Goal: Information Seeking & Learning: Learn about a topic

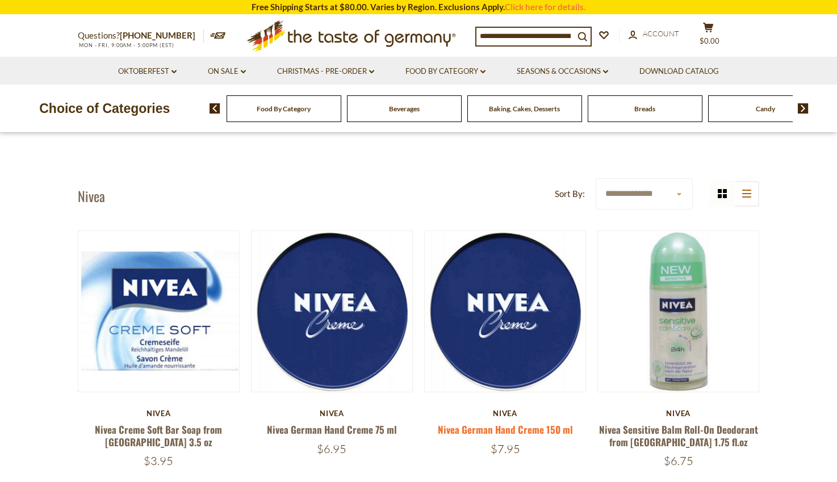
click at [486, 428] on link "Nivea German Hand Creme 150 ml" at bounding box center [505, 429] width 135 height 14
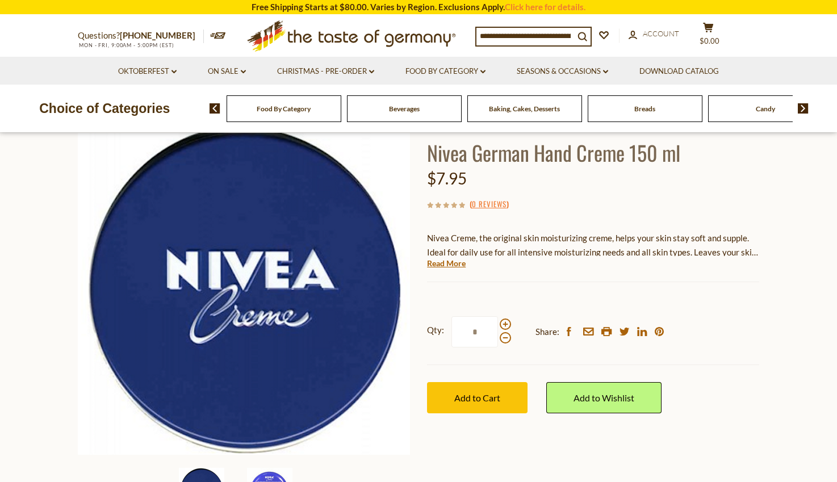
scroll to position [1, 0]
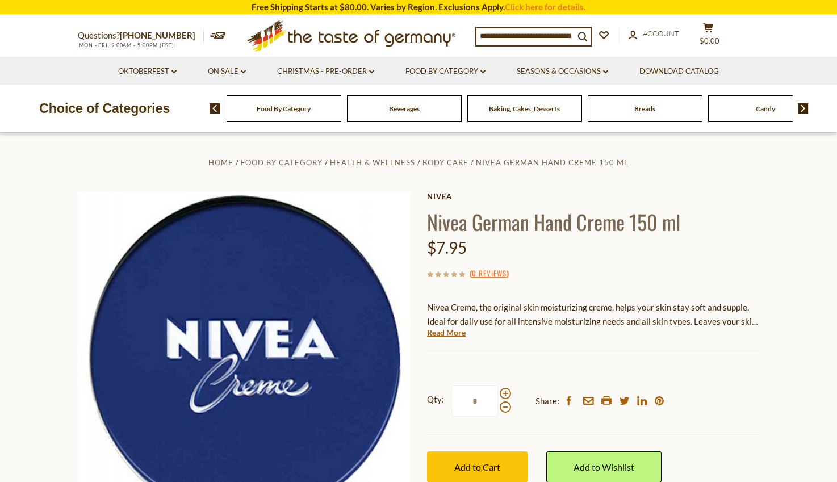
click at [443, 335] on link "Read More" at bounding box center [446, 332] width 39 height 11
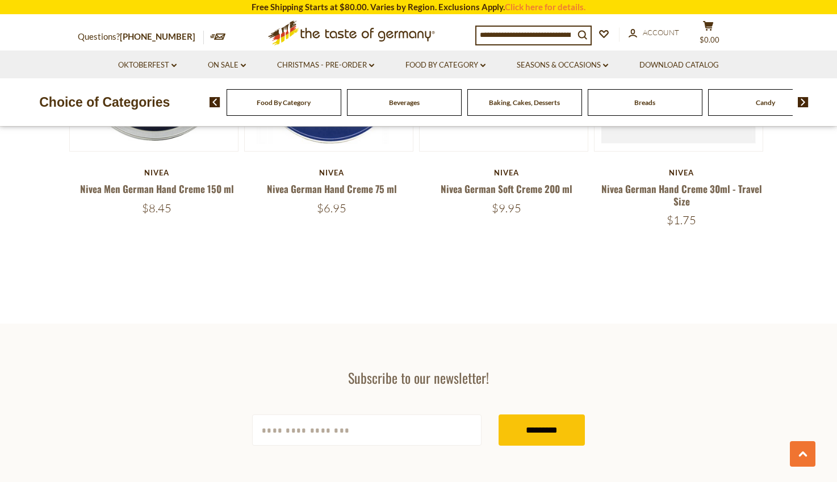
scroll to position [1560, 0]
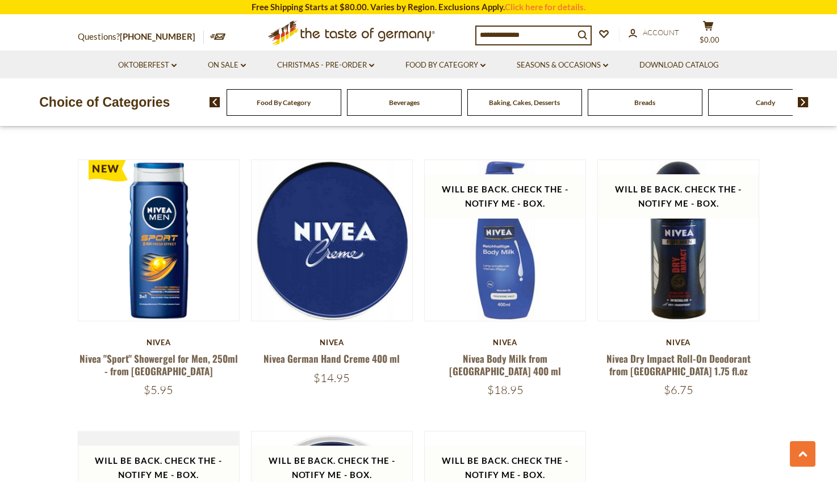
scroll to position [649, 0]
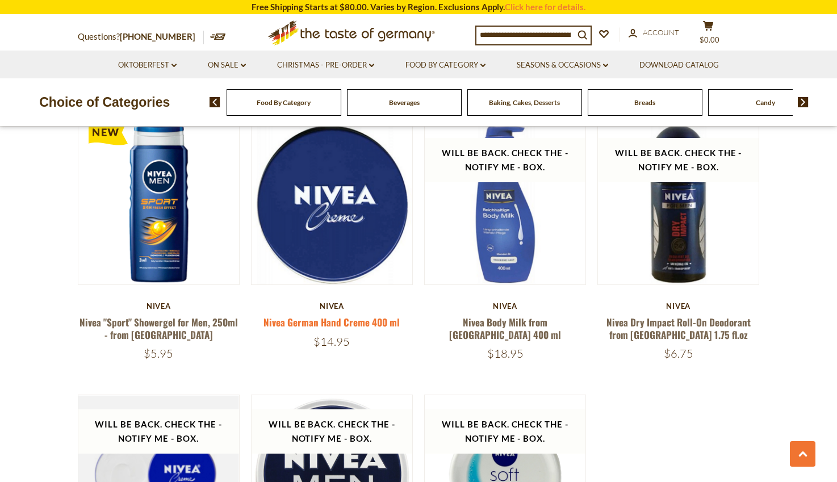
click at [312, 323] on link "Nivea German Hand Creme 400 ml" at bounding box center [331, 322] width 136 height 14
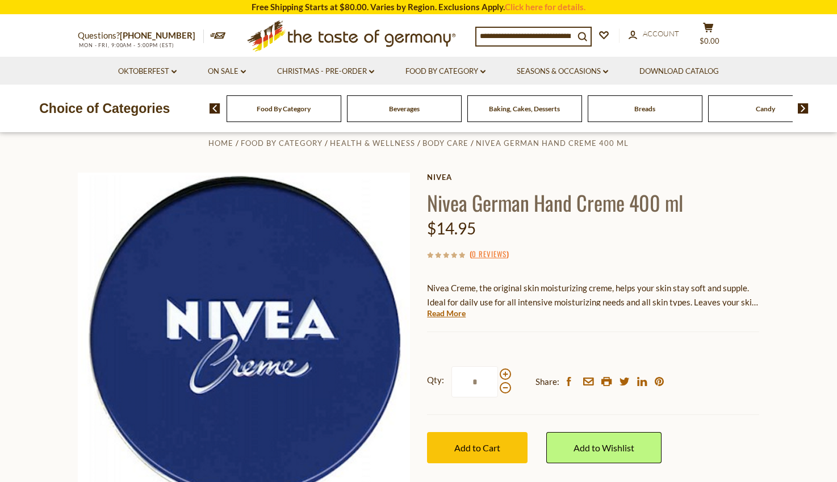
scroll to position [7, 0]
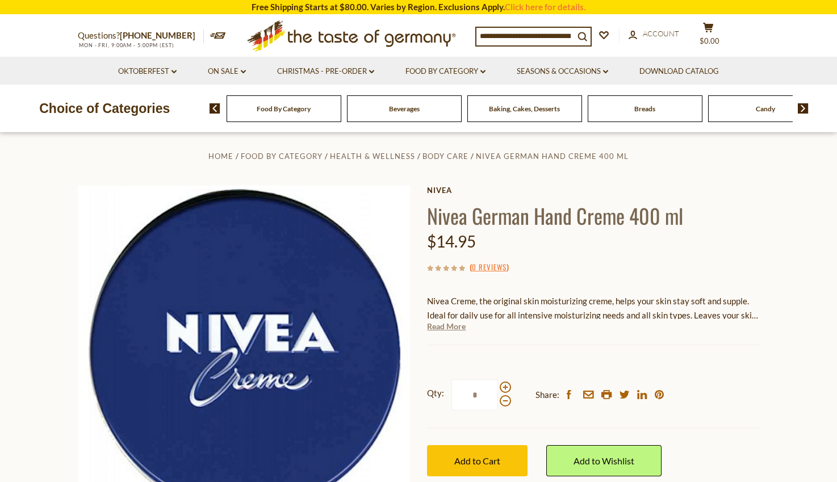
click at [440, 327] on link "Read More" at bounding box center [446, 326] width 39 height 11
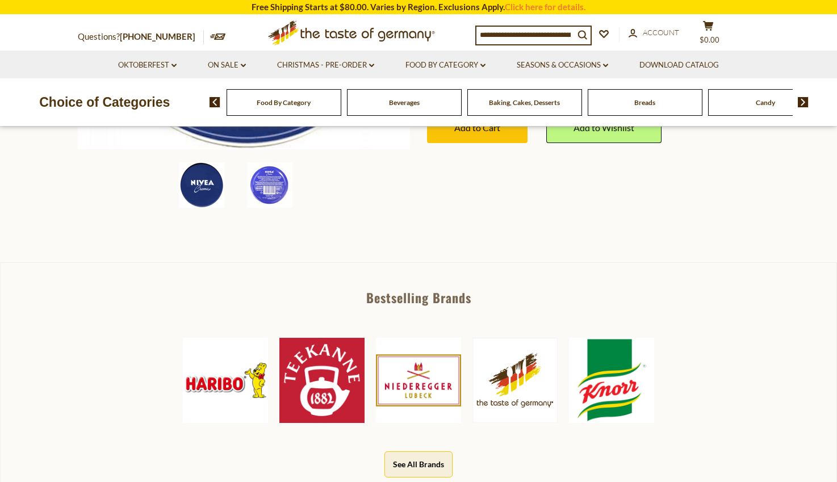
scroll to position [0, 0]
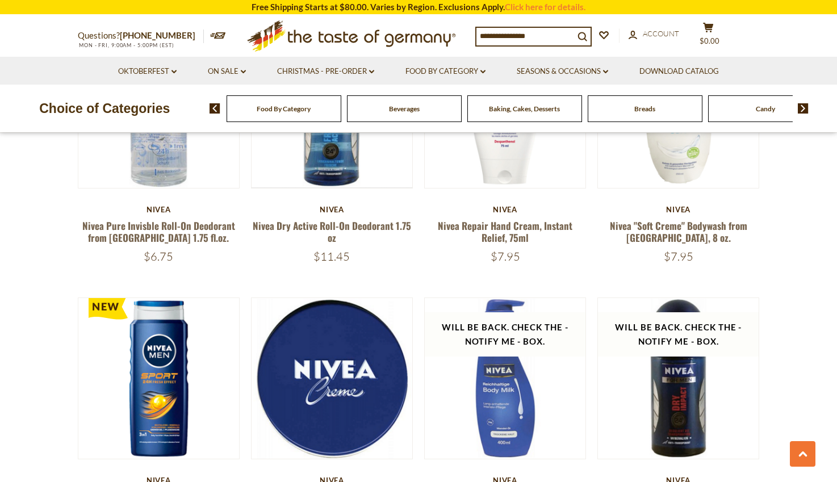
scroll to position [649, 0]
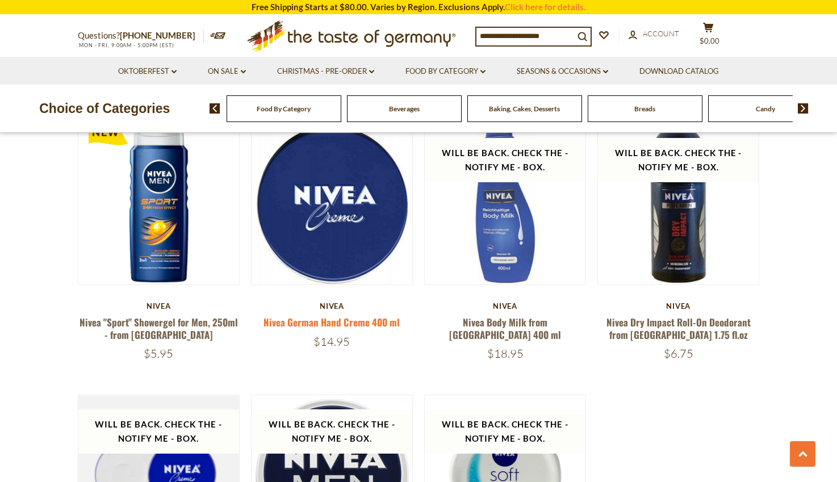
click at [355, 322] on link "Nivea German Hand Creme 400 ml" at bounding box center [331, 322] width 136 height 14
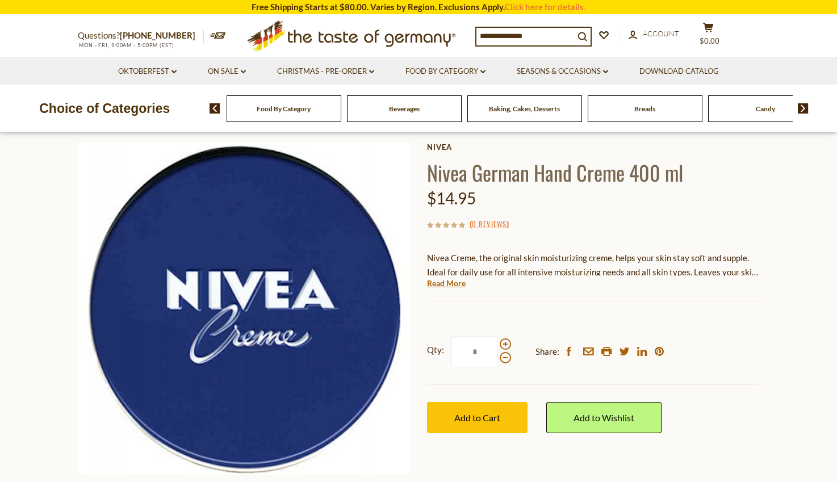
scroll to position [3, 0]
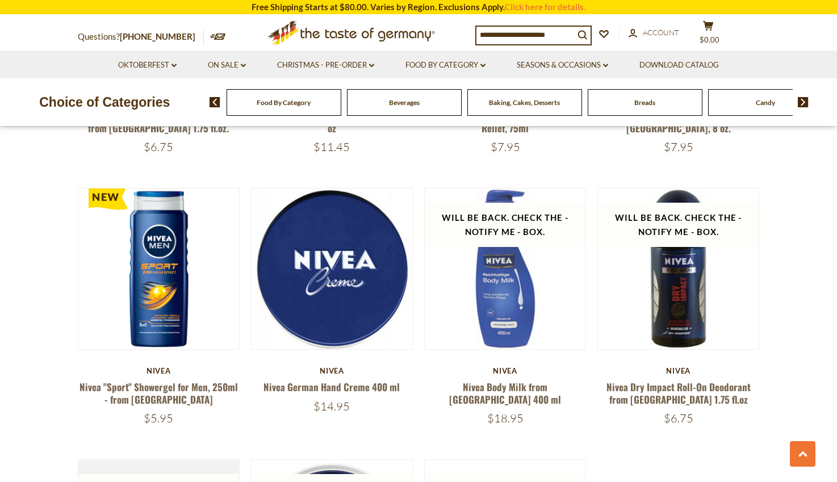
scroll to position [589, 0]
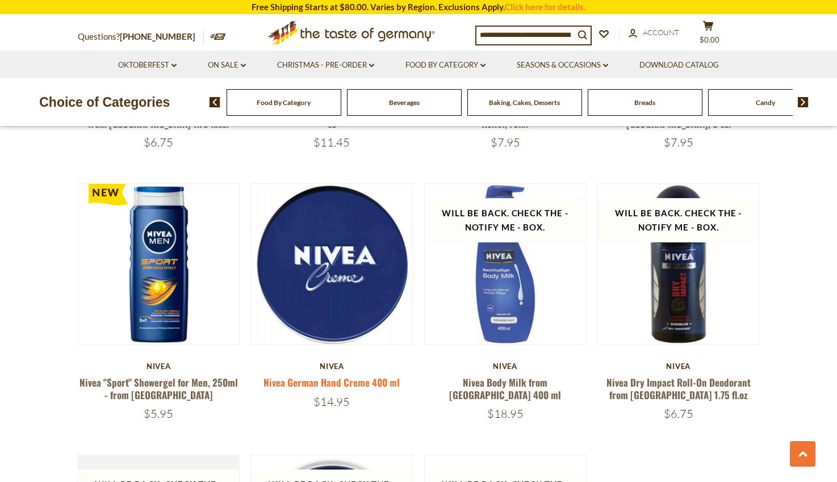
click at [356, 380] on link "Nivea German Hand Creme 400 ml" at bounding box center [331, 382] width 136 height 14
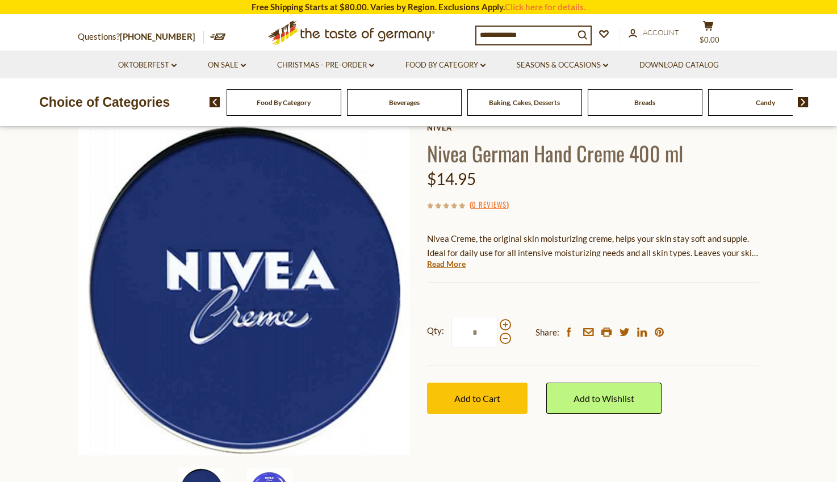
scroll to position [66, 0]
